Goal: Task Accomplishment & Management: Complete application form

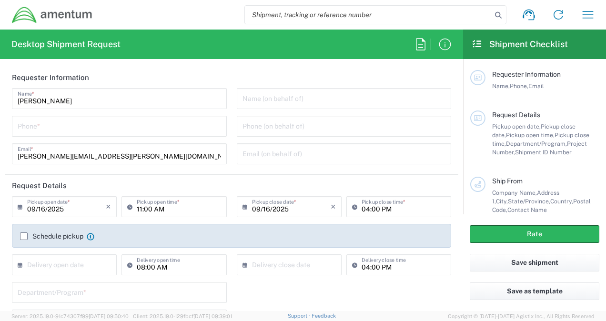
click at [96, 134] on div "Phone *" at bounding box center [119, 126] width 215 height 21
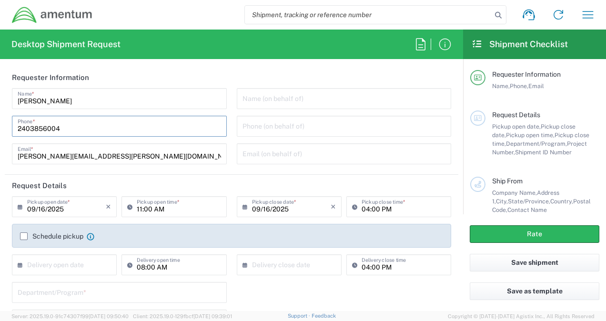
type input "2403856004"
click at [73, 208] on input "09/16/2025" at bounding box center [66, 206] width 79 height 17
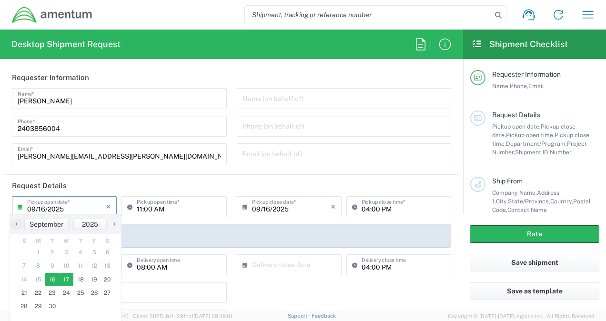
click at [67, 281] on span "17" at bounding box center [67, 279] width 14 height 13
type input "09/17/2025"
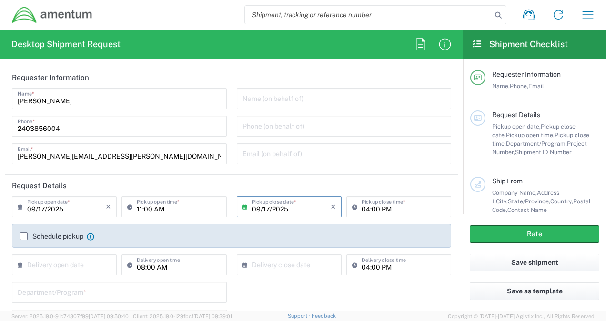
click at [298, 210] on input "09/17/2025" at bounding box center [291, 206] width 79 height 17
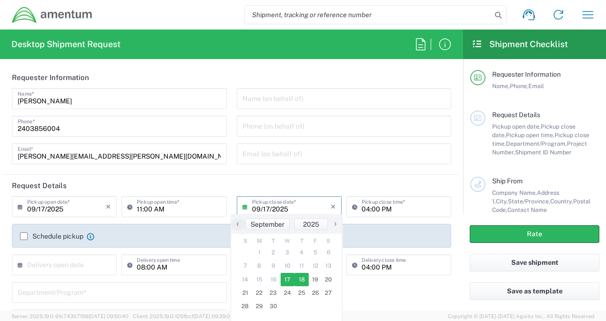
click at [303, 279] on span "18" at bounding box center [302, 279] width 14 height 13
type input "[DATE]"
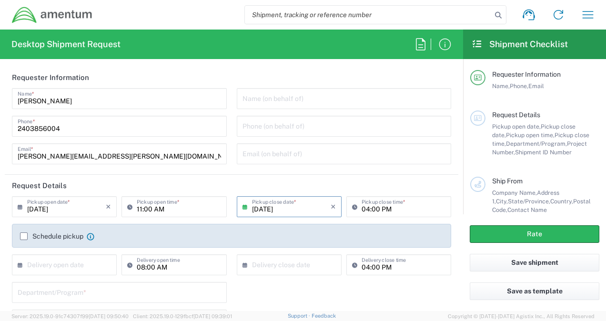
click at [292, 213] on input "[DATE]" at bounding box center [291, 206] width 79 height 17
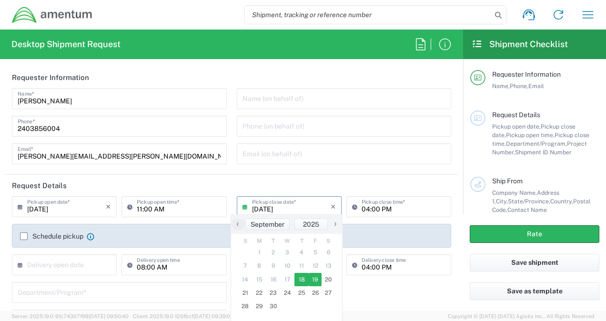
click at [315, 280] on span "19" at bounding box center [315, 279] width 13 height 13
type input "[DATE]"
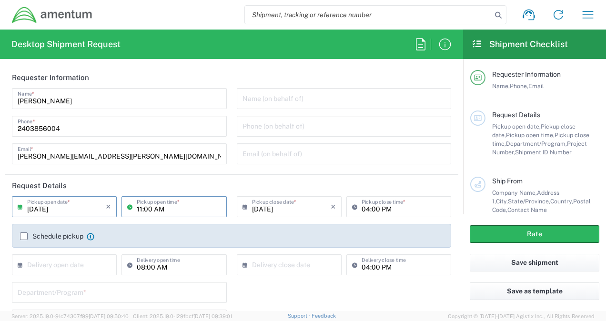
click at [169, 206] on input "11:00 AM" at bounding box center [179, 206] width 84 height 17
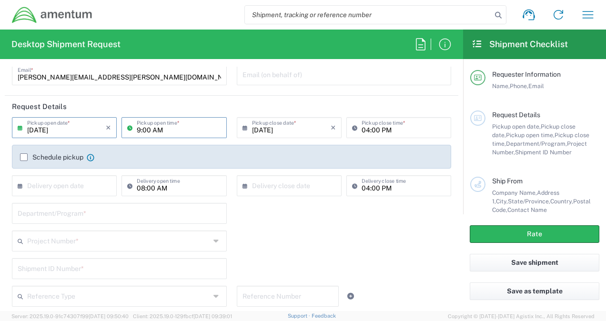
scroll to position [81, 0]
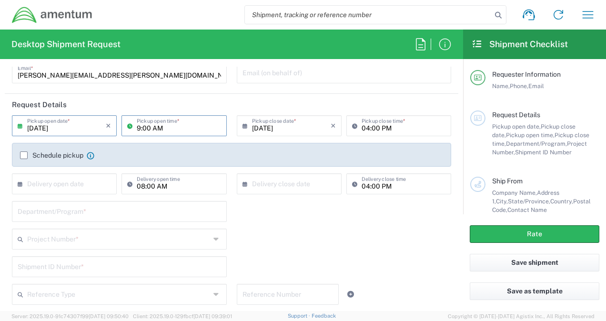
type input "09:00 AM"
click at [87, 184] on input "text" at bounding box center [66, 183] width 79 height 17
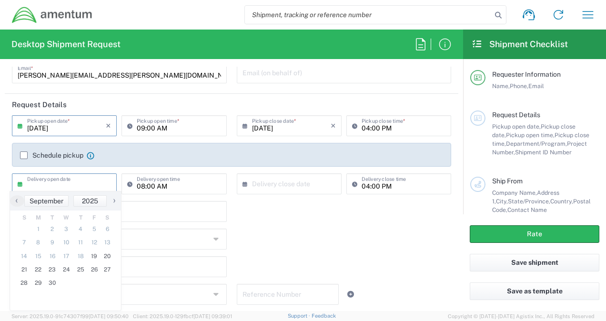
click at [257, 231] on div "Project Number * 0915.E0002.02.000.2CE,LABOR ONLY OPT YR 1 ,1 ,82 ,9 0001.003.9…" at bounding box center [232, 243] width 450 height 28
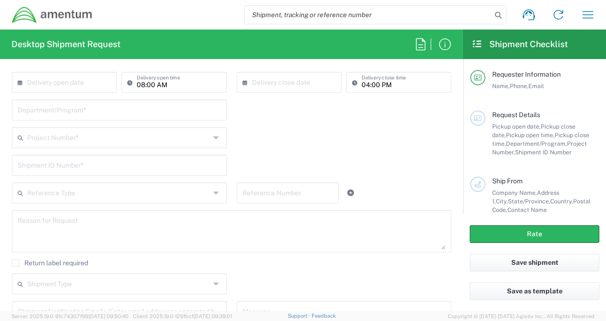
scroll to position [183, 0]
click at [153, 111] on input "text" at bounding box center [120, 109] width 204 height 17
type input "Legal G&A"
click at [115, 135] on input "text" at bounding box center [118, 136] width 183 height 17
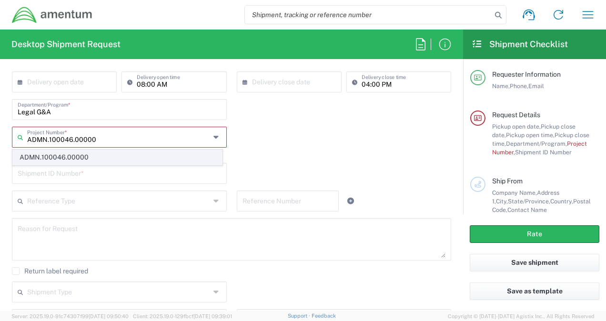
type input "ADMN.100046.00000"
click at [90, 155] on span "ADMN.100046.00000" at bounding box center [117, 157] width 209 height 15
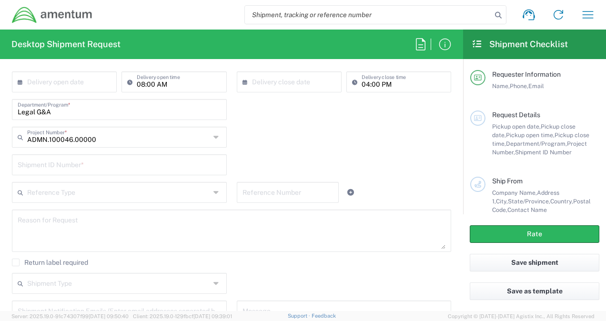
click at [101, 171] on input "text" at bounding box center [120, 164] width 204 height 17
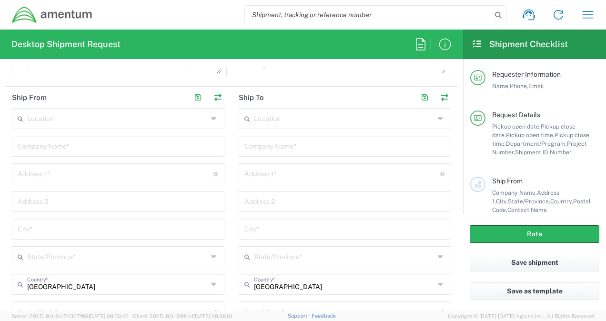
scroll to position [427, 0]
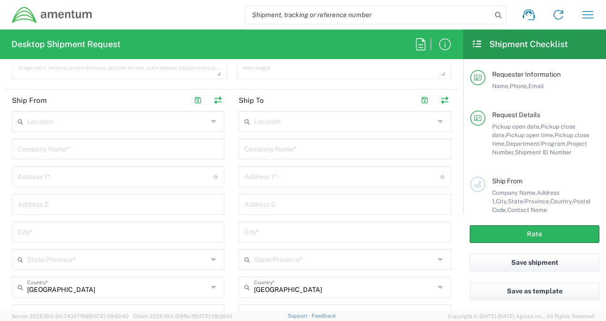
type input "0001"
click at [124, 150] on input "text" at bounding box center [118, 148] width 201 height 17
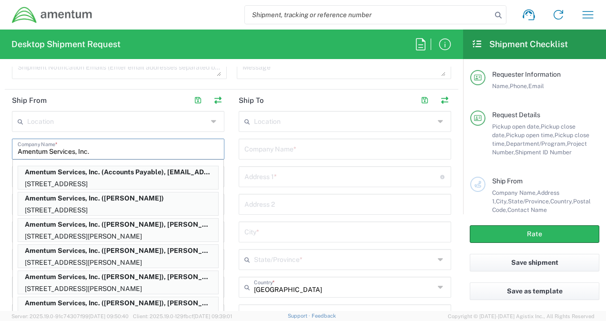
type input "Amentum Services, Inc."
click at [223, 137] on main "Location [PHONE_NUMBER] [PHONE_NUMBER] [PHONE_NUMBER] [PHONE_NUMBER] [PHONE_NUM…" at bounding box center [118, 284] width 227 height 347
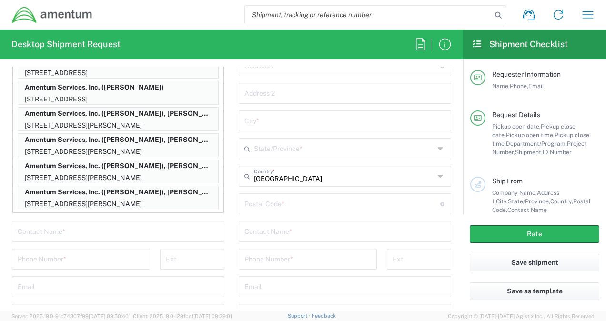
scroll to position [540, 0]
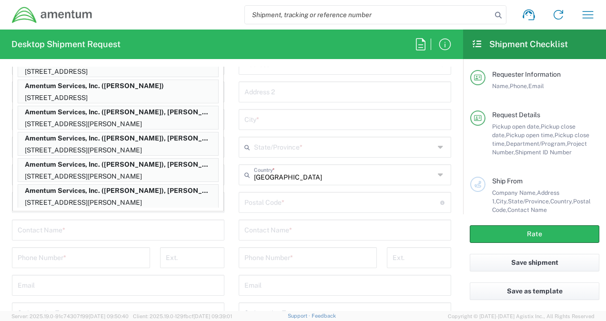
click at [223, 236] on main "Location [PHONE_NUMBER] [PHONE_NUMBER] [PHONE_NUMBER] [PHONE_NUMBER] [PHONE_NUM…" at bounding box center [118, 172] width 227 height 347
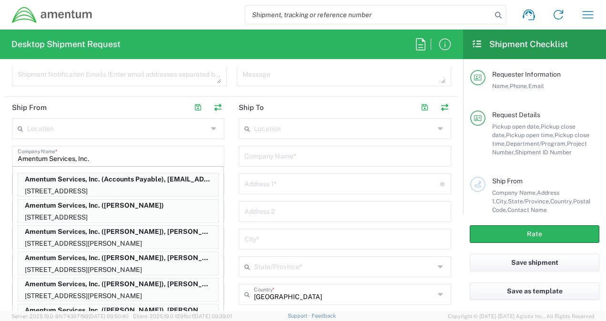
scroll to position [419, 0]
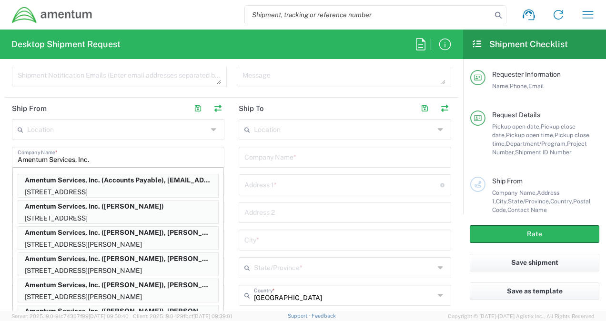
click at [140, 158] on input "Amentum Services, Inc." at bounding box center [118, 156] width 201 height 17
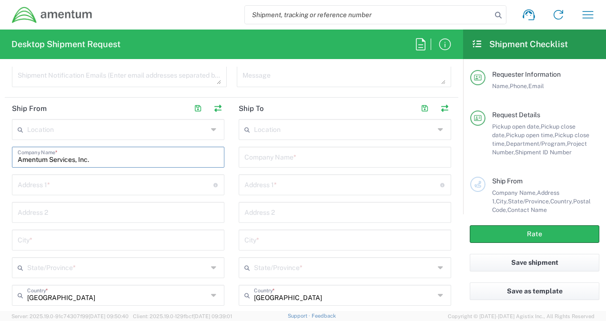
click at [120, 185] on input "text" at bounding box center [116, 184] width 196 height 17
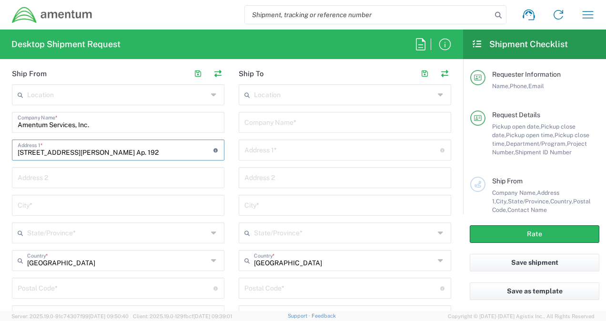
scroll to position [455, 0]
type input "[STREET_ADDRESS][PERSON_NAME] Ap. 192"
click at [96, 203] on input "text" at bounding box center [118, 203] width 201 height 17
click at [87, 235] on input "text" at bounding box center [117, 231] width 181 height 17
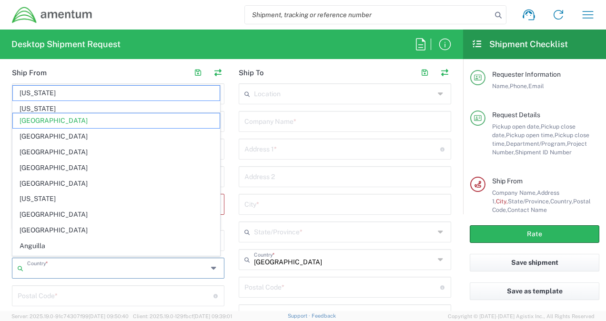
click at [77, 259] on input "text" at bounding box center [117, 267] width 181 height 17
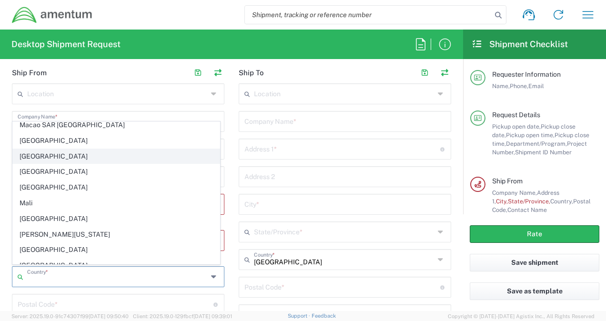
scroll to position [2108, 0]
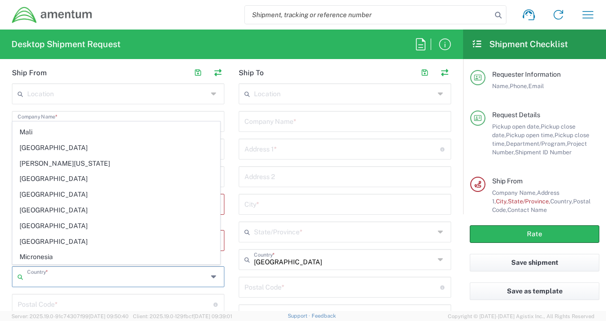
click at [24, 266] on span "[GEOGRAPHIC_DATA]" at bounding box center [116, 273] width 207 height 15
type input "[GEOGRAPHIC_DATA]"
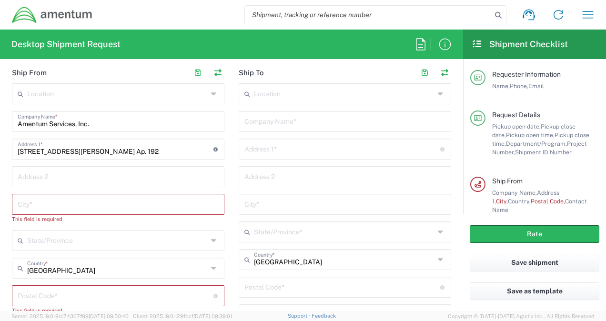
click at [69, 203] on input "text" at bounding box center [118, 203] width 201 height 17
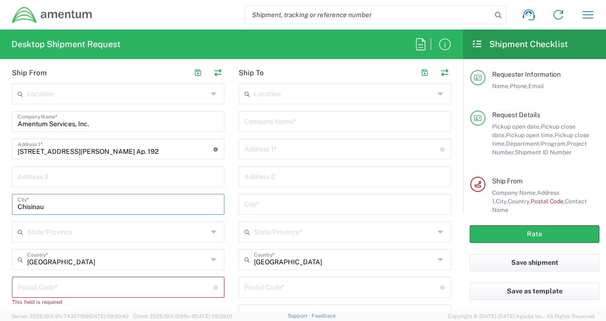
type input "Chisinau"
click at [99, 232] on input "text" at bounding box center [117, 231] width 181 height 17
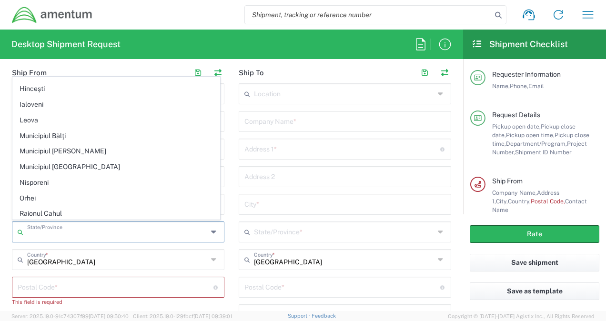
scroll to position [168, 0]
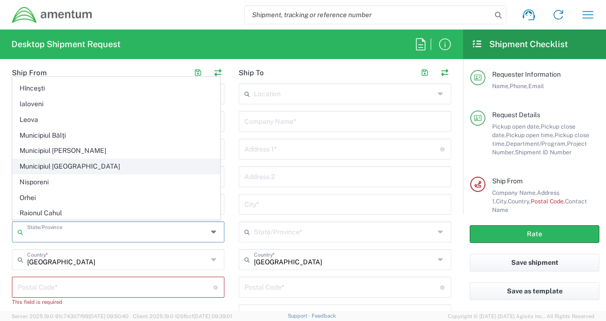
click at [71, 160] on span "Municipiul [GEOGRAPHIC_DATA]" at bounding box center [116, 166] width 207 height 15
type input "Municipiul [GEOGRAPHIC_DATA]"
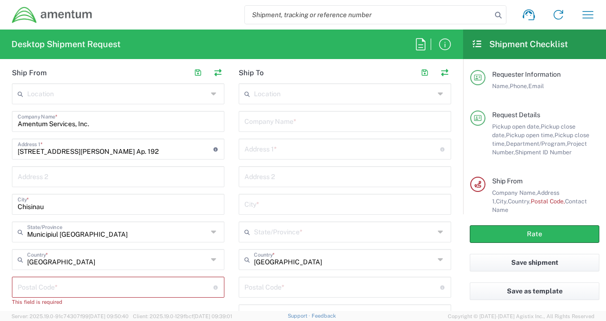
click at [90, 177] on input "text" at bounding box center [118, 176] width 201 height 17
click at [232, 189] on main "Location [PHONE_NUMBER] [PHONE_NUMBER] [PHONE_NUMBER] [PHONE_NUMBER] [PHONE_NUM…" at bounding box center [345, 256] width 227 height 347
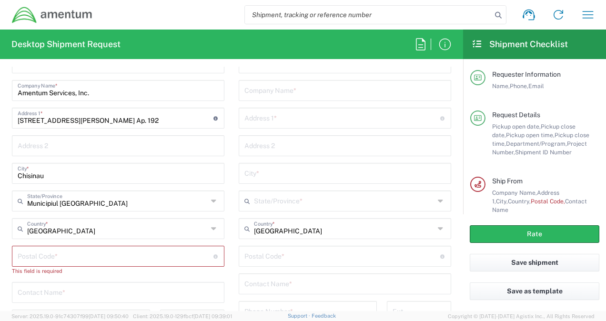
scroll to position [489, 0]
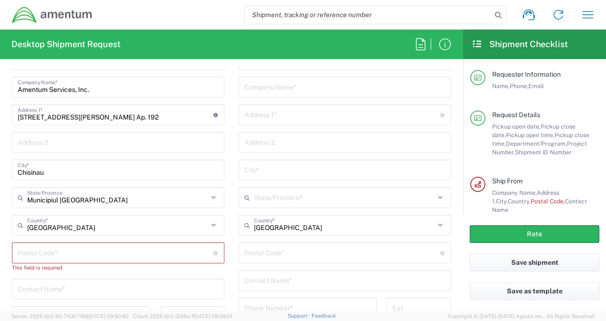
click at [104, 248] on input "undefined" at bounding box center [116, 252] width 196 height 17
type input "57 2044"
click at [161, 287] on input "text" at bounding box center [118, 280] width 201 height 17
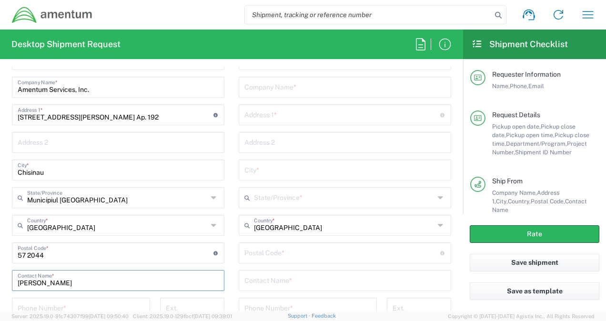
scroll to position [540, 0]
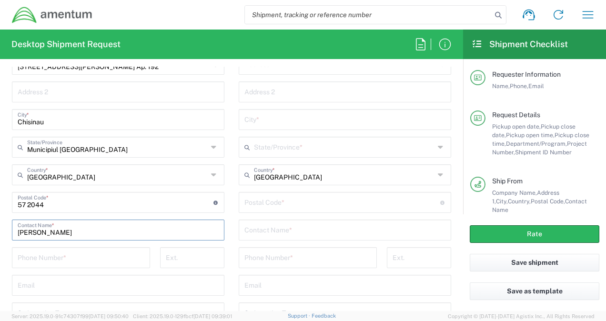
type input "[PERSON_NAME]"
click at [115, 258] on input "tel" at bounding box center [81, 257] width 127 height 17
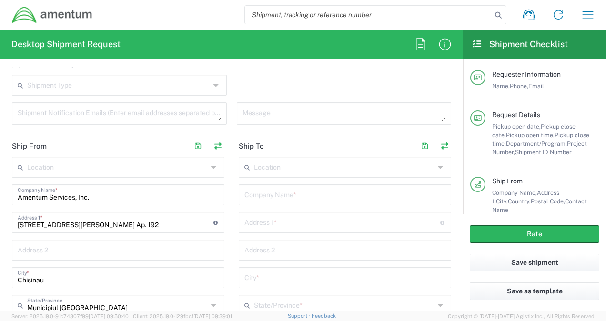
scroll to position [380, 0]
type input "37360690002"
click at [268, 195] on input "text" at bounding box center [345, 195] width 201 height 17
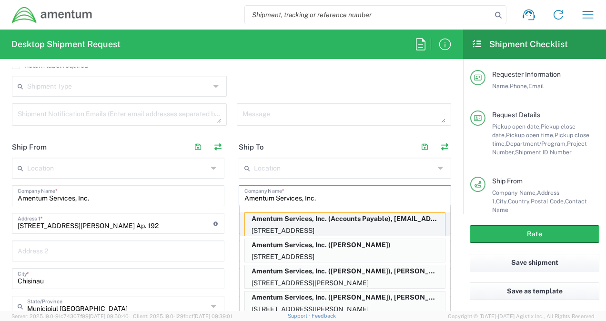
type input "Amentum Services, Inc."
click at [265, 221] on p "Amentum Services, Inc. (Accounts Payable), [EMAIL_ADDRESS][DOMAIN_NAME]" at bounding box center [345, 219] width 200 height 12
type input "[STREET_ADDRESS]"
type input "[GEOGRAPHIC_DATA]"
type input "[US_STATE]"
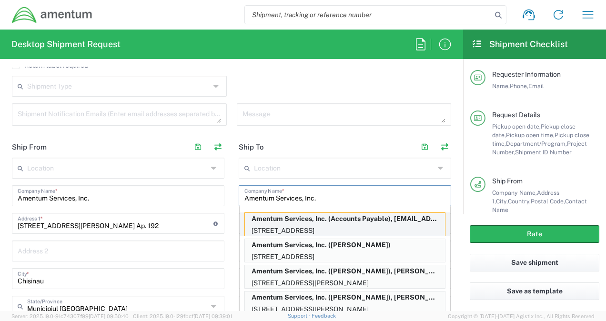
type input "76177"
type input "Accounts Payable"
type input "[PHONE_NUMBER]"
type input "[EMAIL_ADDRESS][DOMAIN_NAME]"
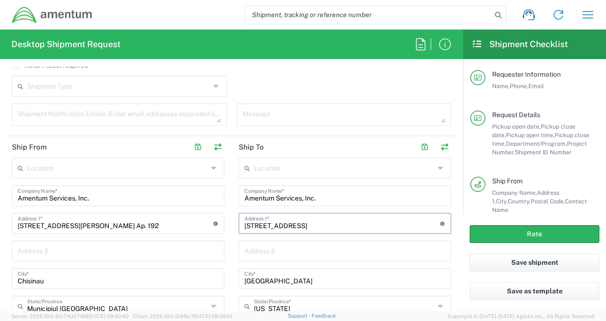
drag, startPoint x: 322, startPoint y: 225, endPoint x: 218, endPoint y: 226, distance: 103.9
click at [218, 226] on div "Ship From Location [PHONE_NUMBER] [PHONE_NUMBER] [PHONE_NUMBER] [PHONE_NUMBER] …" at bounding box center [232, 322] width 454 height 372
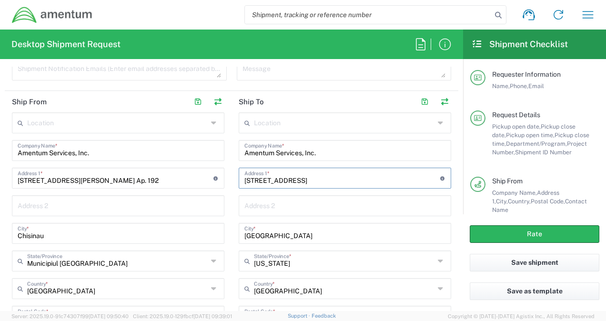
scroll to position [427, 0]
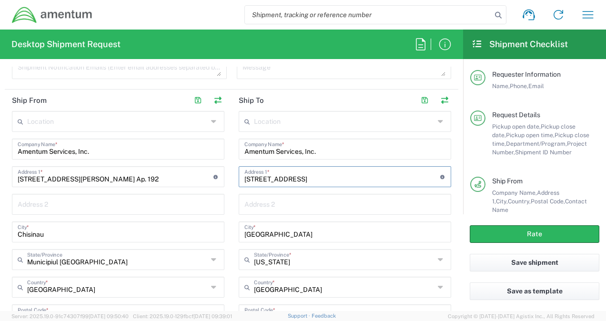
type input "[STREET_ADDRESS]"
drag, startPoint x: 277, startPoint y: 233, endPoint x: 185, endPoint y: 243, distance: 92.6
click at [185, 243] on div "Ship From Location [PHONE_NUMBER] [PHONE_NUMBER] [PHONE_NUMBER] [PHONE_NUMBER] …" at bounding box center [232, 276] width 454 height 372
type input "[GEOGRAPHIC_DATA]"
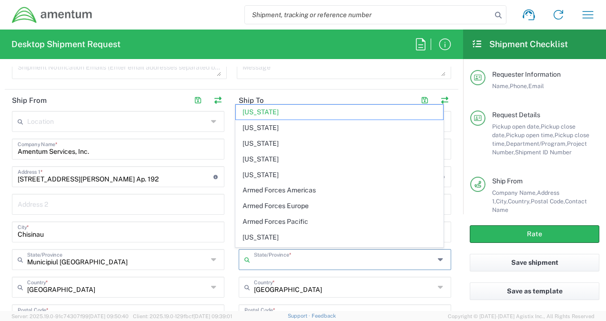
drag, startPoint x: 274, startPoint y: 262, endPoint x: 225, endPoint y: 262, distance: 49.1
click at [225, 262] on div "Ship From Location [PHONE_NUMBER] [PHONE_NUMBER] [PHONE_NUMBER] [PHONE_NUMBER] …" at bounding box center [232, 276] width 454 height 372
type input "T"
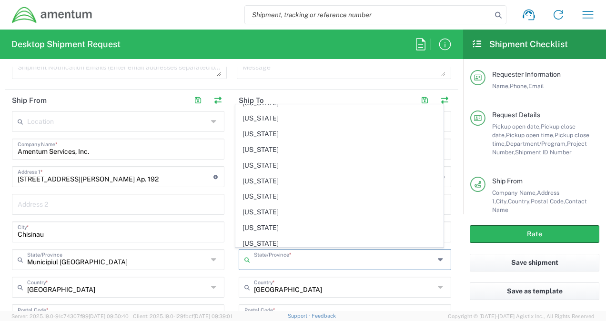
scroll to position [291, 0]
click at [279, 189] on span "[US_STATE]" at bounding box center [339, 196] width 207 height 15
type input "[US_STATE]"
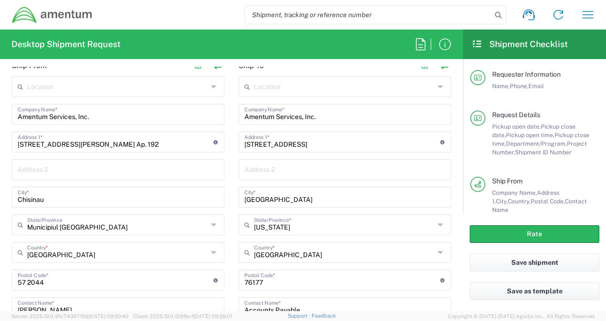
scroll to position [462, 0]
click at [267, 282] on input "undefined" at bounding box center [343, 279] width 196 height 17
type input "7"
type input "21718"
click at [225, 230] on main "Location [PHONE_NUMBER] [PHONE_NUMBER] [PHONE_NUMBER] [PHONE_NUMBER] [PHONE_NUM…" at bounding box center [118, 249] width 227 height 347
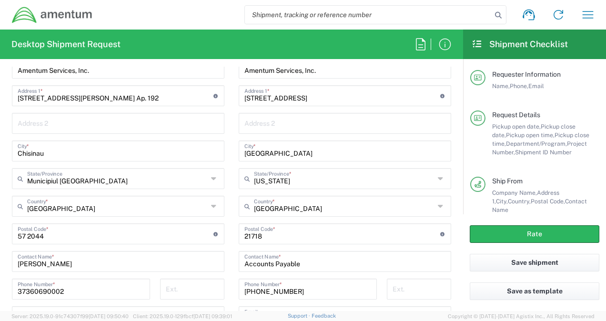
scroll to position [512, 0]
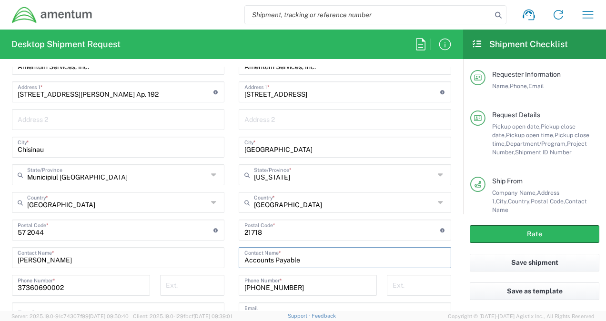
drag, startPoint x: 298, startPoint y: 257, endPoint x: 231, endPoint y: 261, distance: 67.8
click at [232, 261] on main "Location [PHONE_NUMBER] [PHONE_NUMBER] [PHONE_NUMBER] [PHONE_NUMBER] [PHONE_NUM…" at bounding box center [345, 199] width 227 height 347
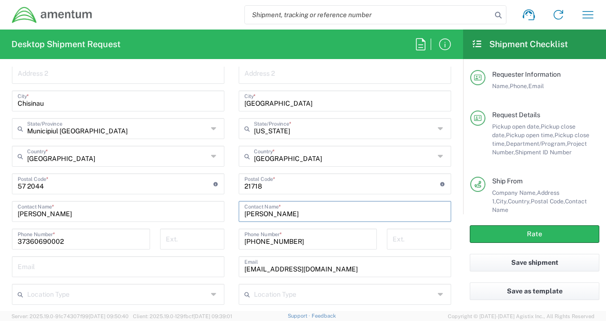
scroll to position [562, 0]
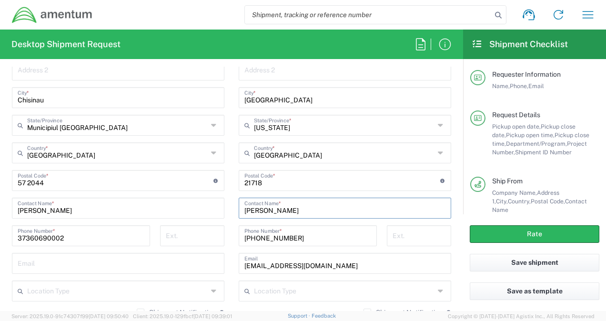
type input "[PERSON_NAME]"
drag, startPoint x: 304, startPoint y: 237, endPoint x: 186, endPoint y: 231, distance: 117.9
click at [186, 231] on div "Ship From Location [PHONE_NUMBER] [PHONE_NUMBER] [PHONE_NUMBER] [PHONE_NUMBER] …" at bounding box center [232, 141] width 454 height 372
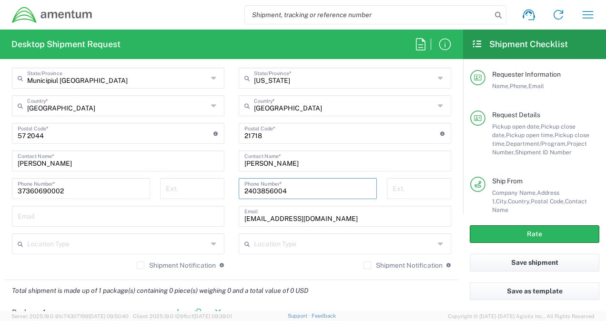
scroll to position [610, 0]
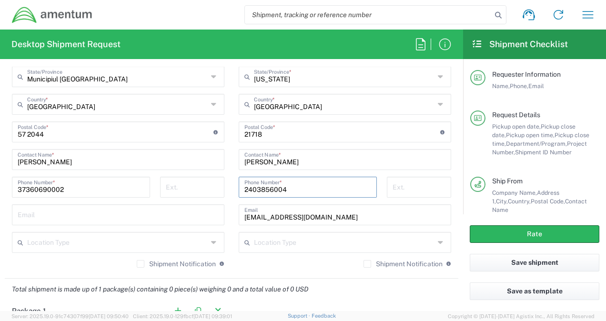
type input "2403856004"
drag, startPoint x: 335, startPoint y: 216, endPoint x: 246, endPoint y: 219, distance: 88.3
click at [246, 219] on input "[EMAIL_ADDRESS][DOMAIN_NAME]" at bounding box center [345, 214] width 201 height 17
type input "e"
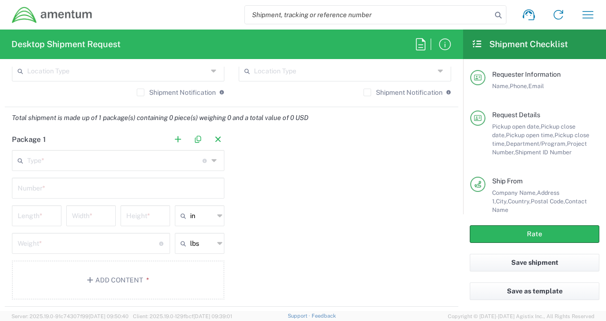
scroll to position [782, 0]
click at [216, 158] on div "Type * Material used to package goods" at bounding box center [118, 160] width 213 height 21
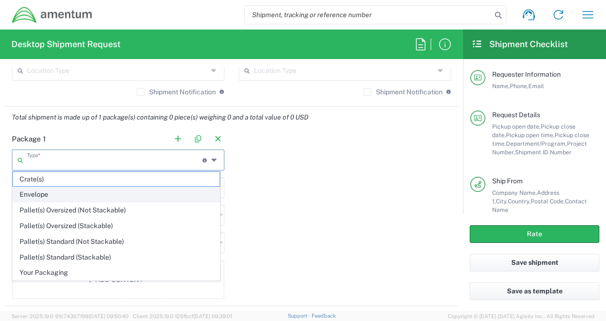
click at [98, 194] on span "Envelope" at bounding box center [116, 194] width 207 height 15
type input "Envelope"
type input "1"
type input "9.5"
type input "12.5"
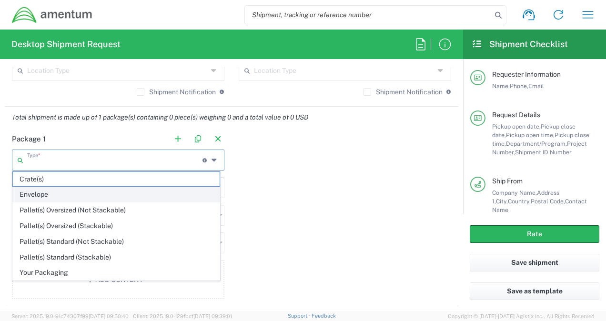
type input "0.25"
type input "1"
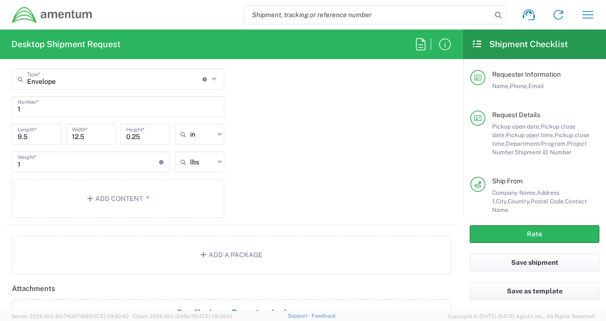
scroll to position [868, 0]
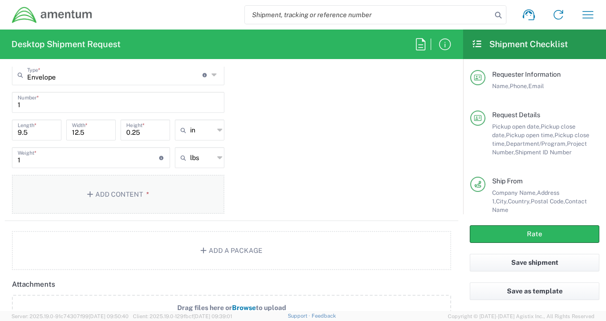
click at [137, 198] on button "Add Content *" at bounding box center [118, 194] width 213 height 39
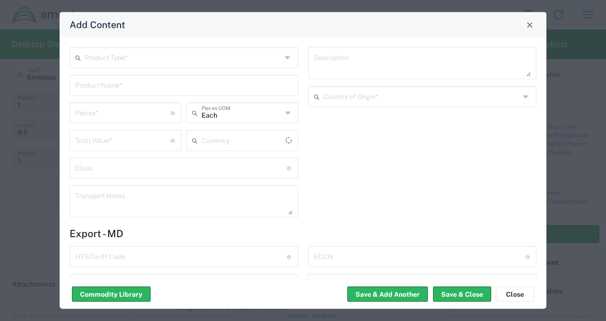
type input "US Dollar"
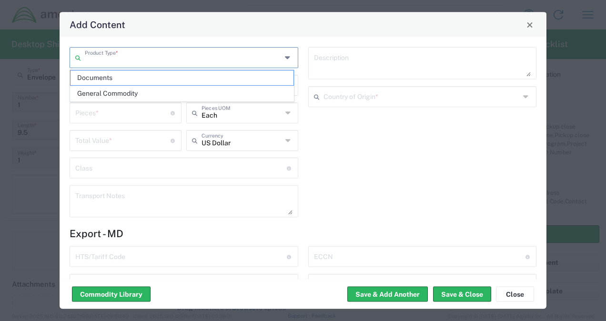
click at [208, 60] on input "text" at bounding box center [183, 57] width 197 height 17
click at [172, 79] on span "Documents" at bounding box center [182, 78] width 223 height 15
type input "Documents"
type input "1"
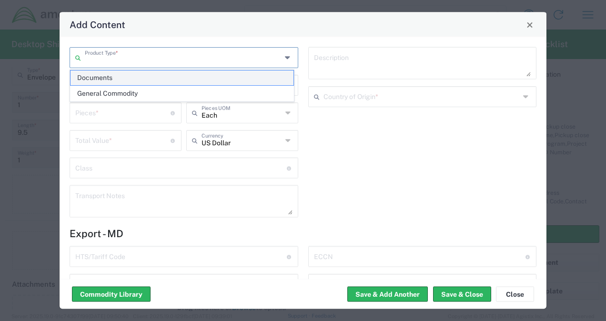
type input "1"
type textarea "Documents"
type input "[GEOGRAPHIC_DATA]"
type input "0000.00.0000"
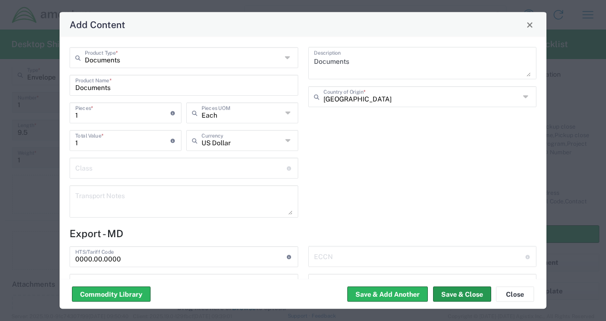
click at [453, 293] on button "Save & Close" at bounding box center [462, 294] width 58 height 15
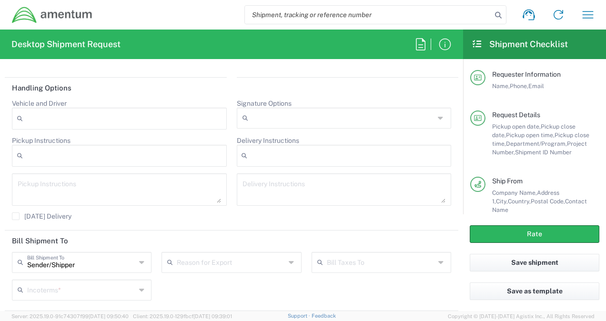
scroll to position [1337, 0]
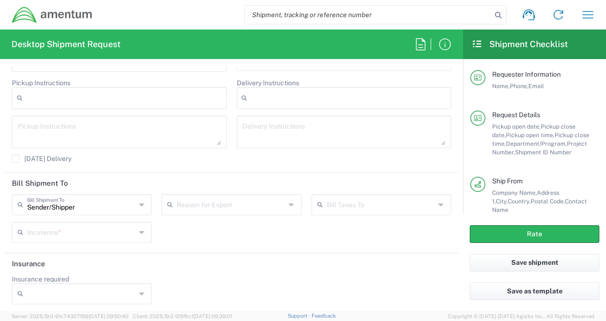
click at [136, 227] on div "Incoterms *" at bounding box center [82, 232] width 140 height 21
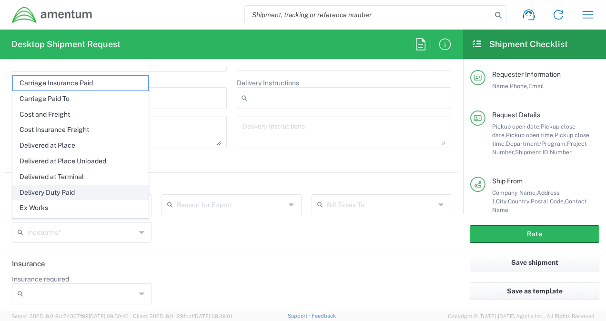
click at [73, 188] on span "Delivery Duty Paid" at bounding box center [80, 192] width 135 height 15
type input "Sender/Shipper"
type input "Delivery Duty Paid"
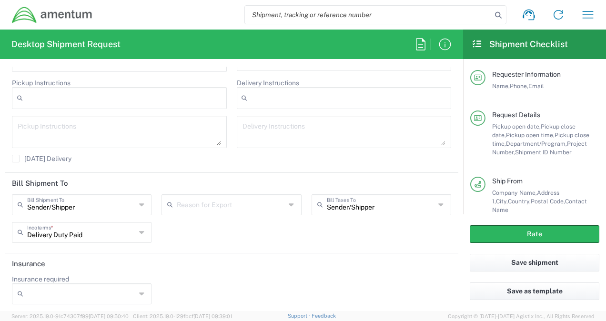
click at [143, 201] on icon at bounding box center [142, 204] width 7 height 15
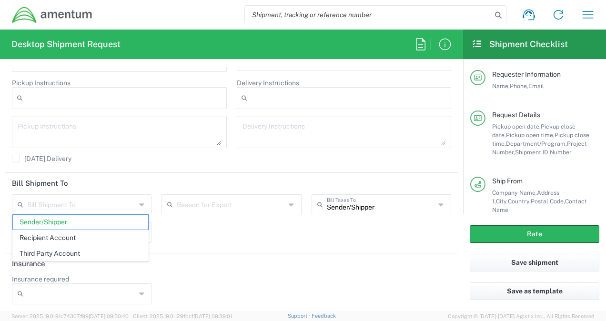
click at [143, 201] on icon at bounding box center [142, 204] width 7 height 15
click at [188, 226] on div "Bill Shipment To Sender/Shipper Recipient Account Third Party Account Reason fo…" at bounding box center [232, 222] width 450 height 55
type input "Sender/Shipper"
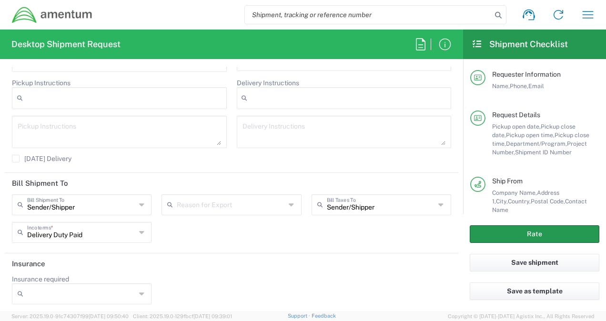
click at [506, 238] on button "Rate" at bounding box center [535, 235] width 130 height 18
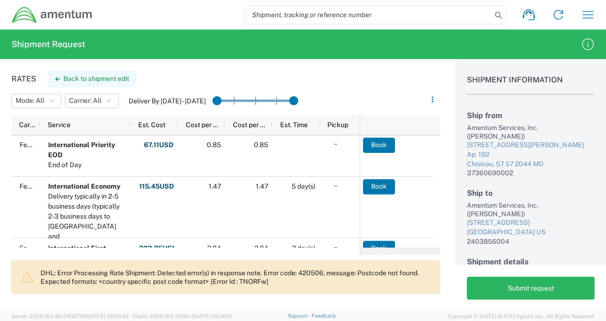
click at [72, 79] on button "Back to shipment edit" at bounding box center [92, 79] width 89 height 17
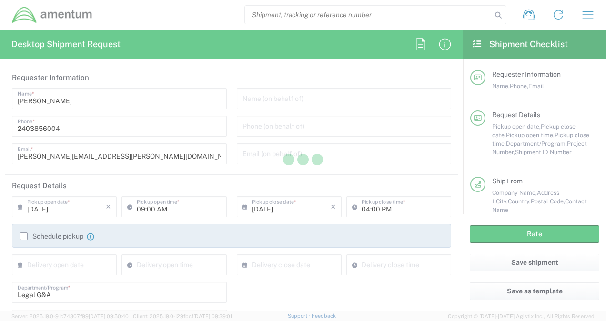
type input "Municipiul [GEOGRAPHIC_DATA]"
type input "[US_STATE]"
type input "Envelope"
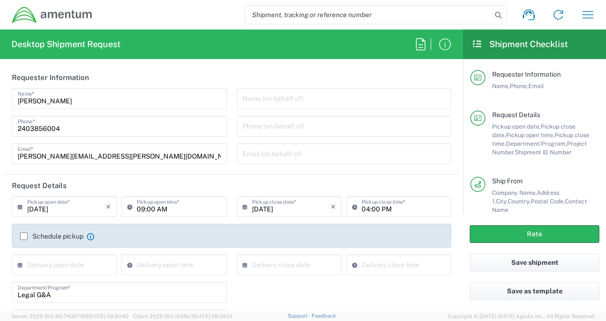
type input "ADMN.100046.00000"
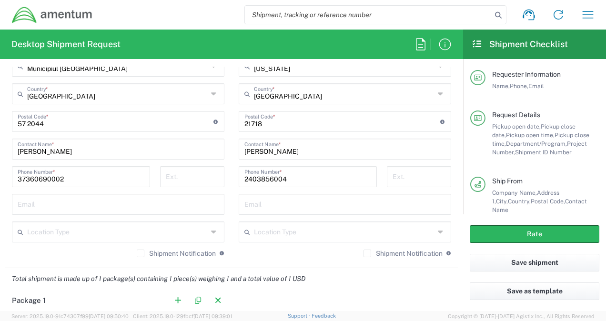
scroll to position [594, 0]
click at [28, 124] on input "undefined" at bounding box center [116, 120] width 196 height 17
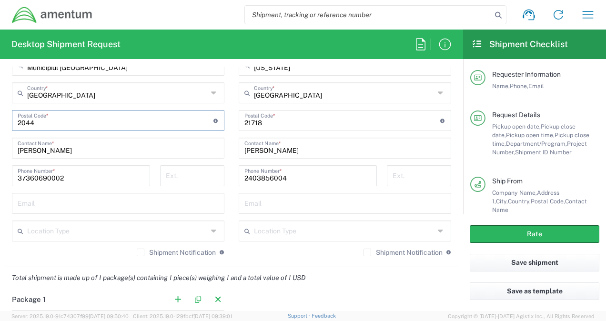
type input "2044"
click at [226, 140] on main "Location [PHONE_NUMBER] [PHONE_NUMBER] [PHONE_NUMBER] [PHONE_NUMBER] [PHONE_NUM…" at bounding box center [118, 90] width 227 height 347
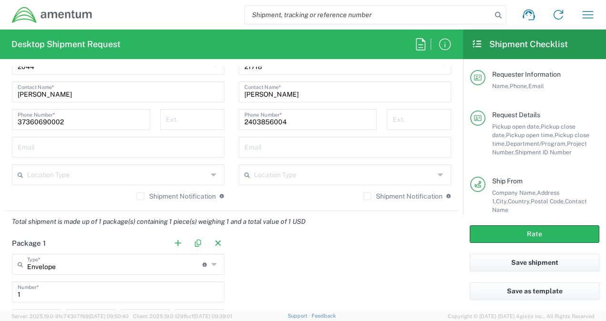
scroll to position [654, 0]
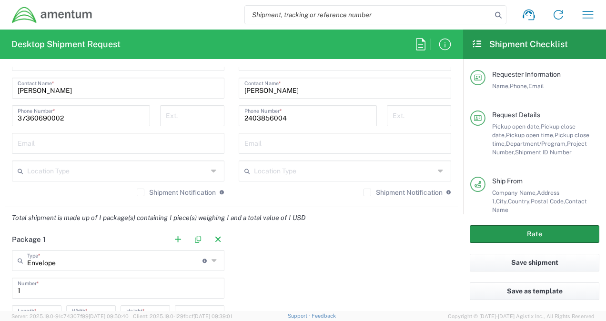
click at [532, 235] on button "Rate" at bounding box center [535, 235] width 130 height 18
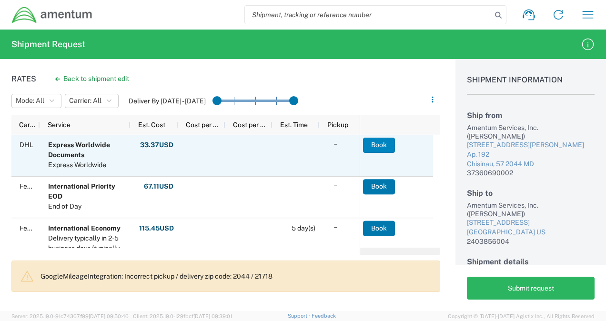
click at [372, 144] on button "Book" at bounding box center [379, 145] width 32 height 15
